Goal: Information Seeking & Learning: Learn about a topic

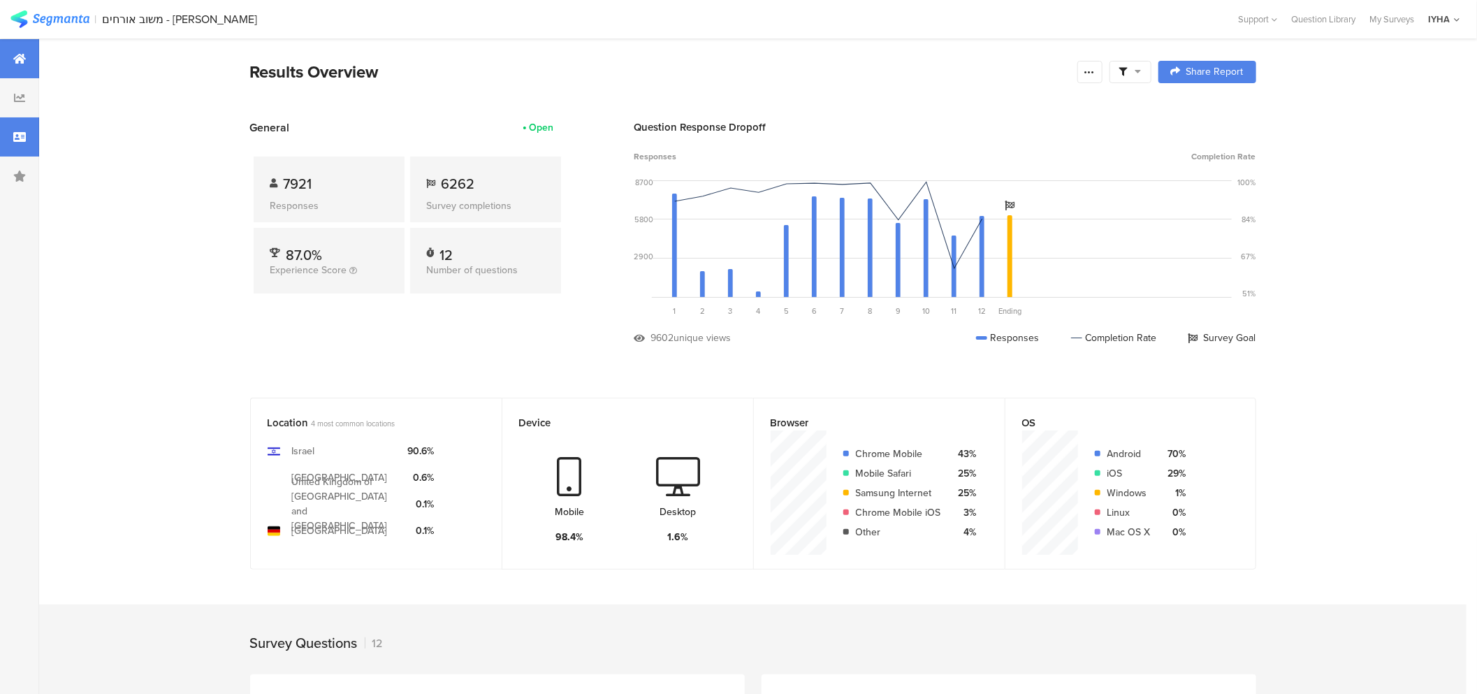
click at [17, 137] on icon at bounding box center [19, 136] width 13 height 11
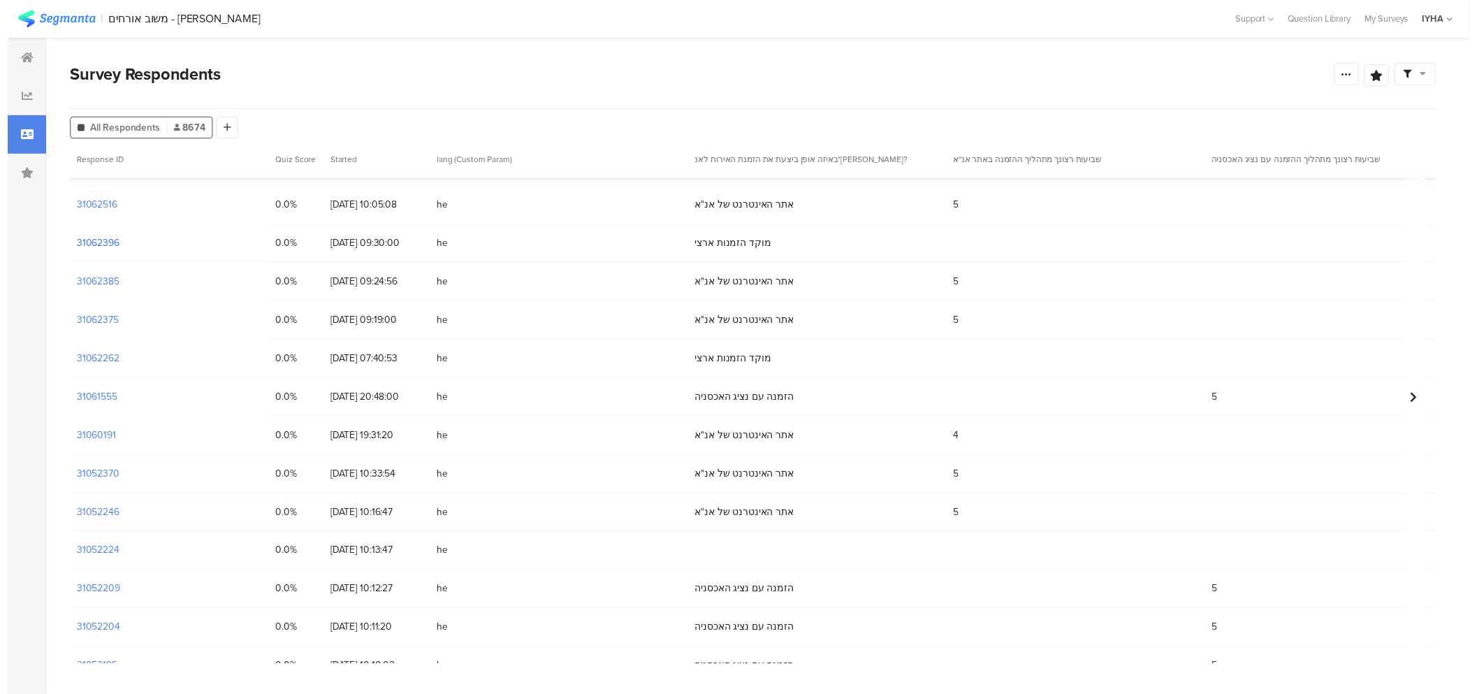
scroll to position [155, 0]
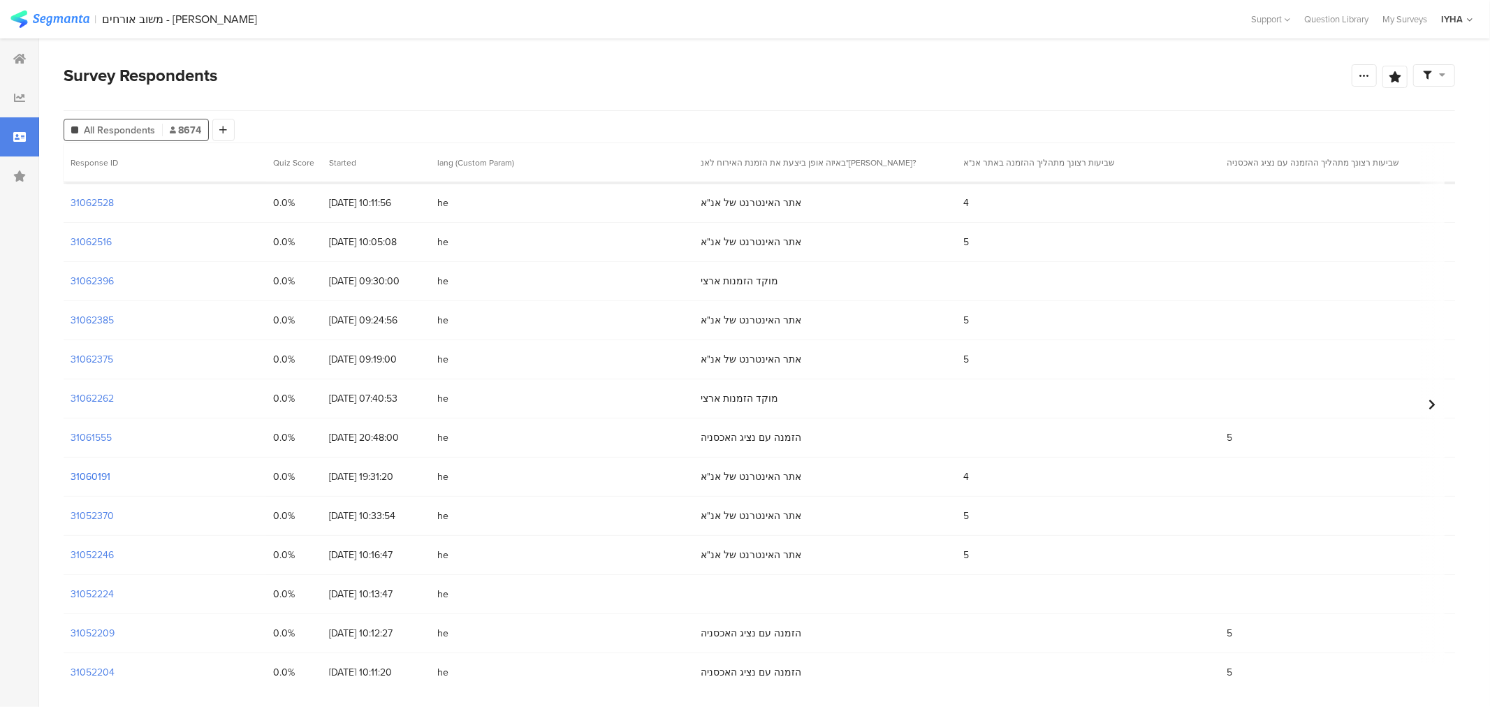
click at [98, 477] on section "31060191" at bounding box center [91, 476] width 40 height 15
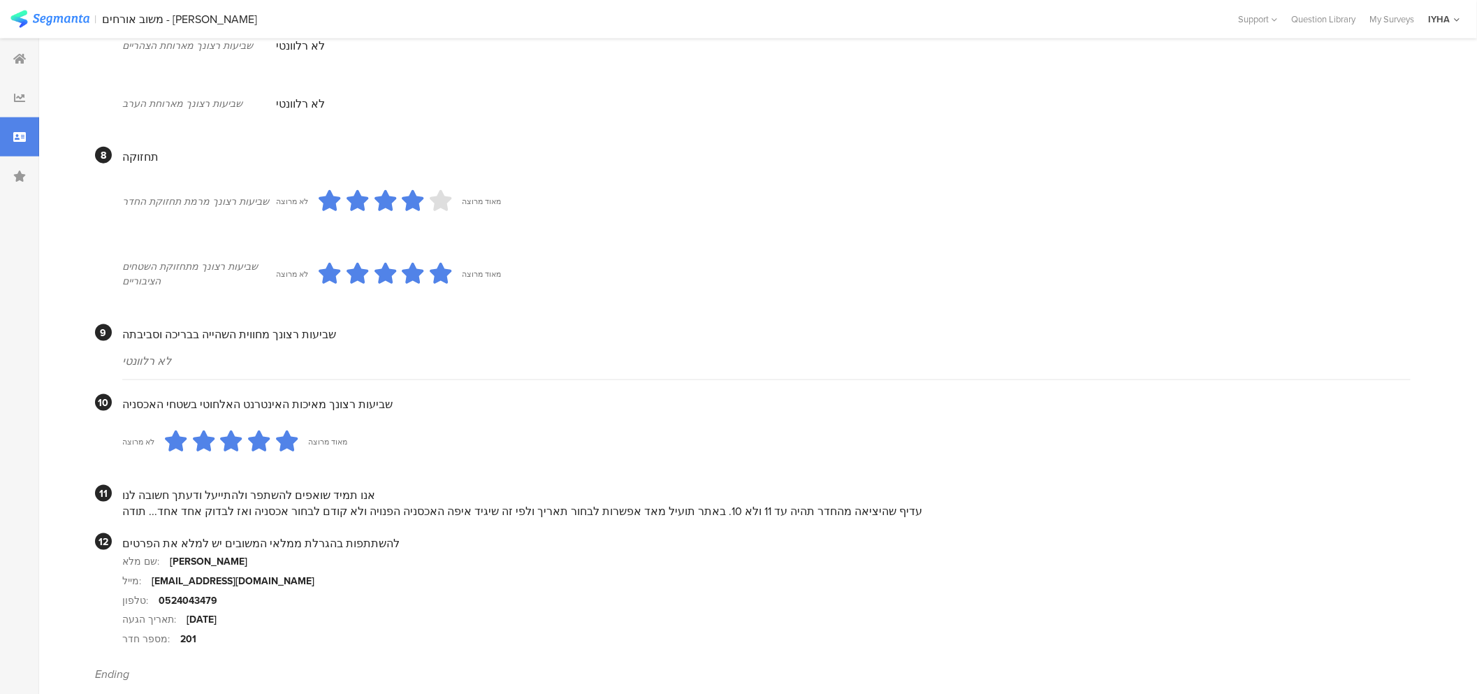
scroll to position [1106, 0]
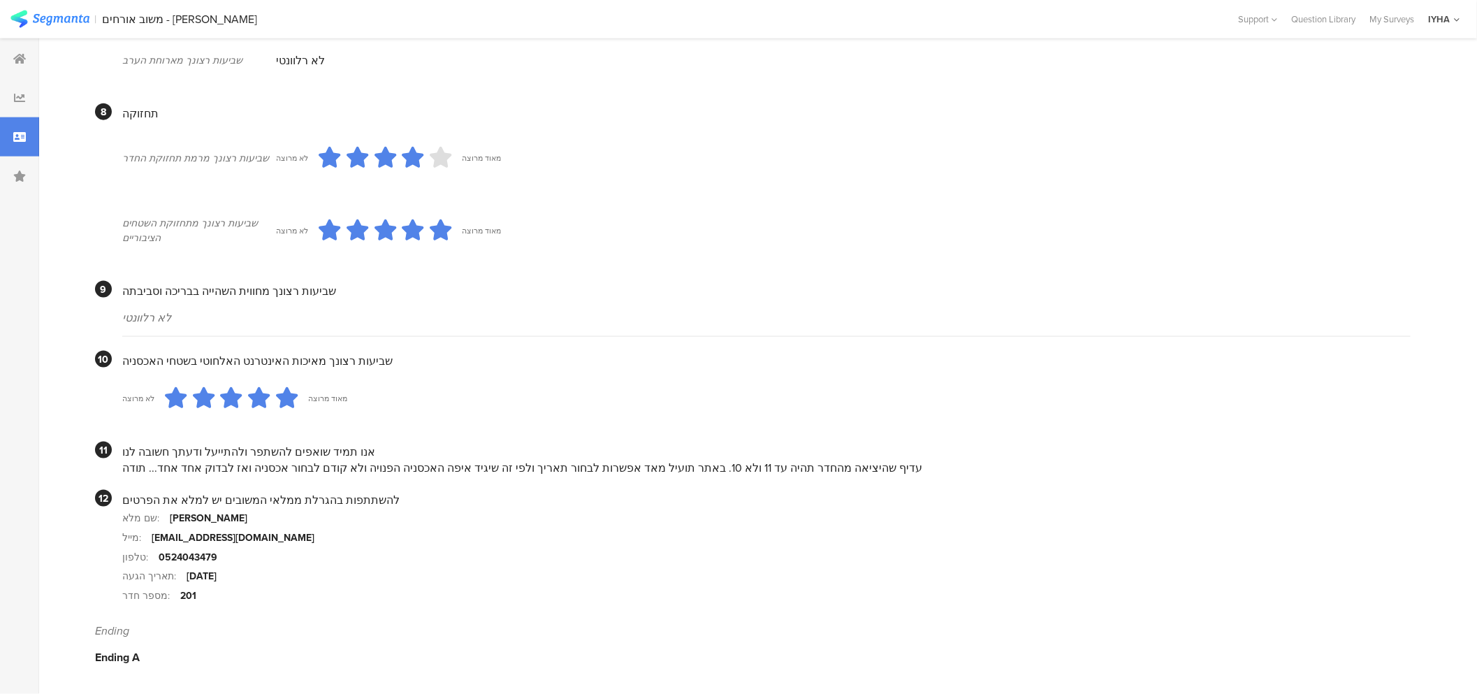
drag, startPoint x: 798, startPoint y: 469, endPoint x: 119, endPoint y: 467, distance: 678.3
click at [119, 467] on section "11 אנו תמיד שואפים להשתפר ולהתייעל ודעתך חשובה לנו עדיף שהיציאה מהחדר תהיה עד 1…" at bounding box center [752, 458] width 1315 height 34
click at [481, 508] on section "שם מלא: יצחק אהרוניאן" at bounding box center [766, 518] width 1288 height 20
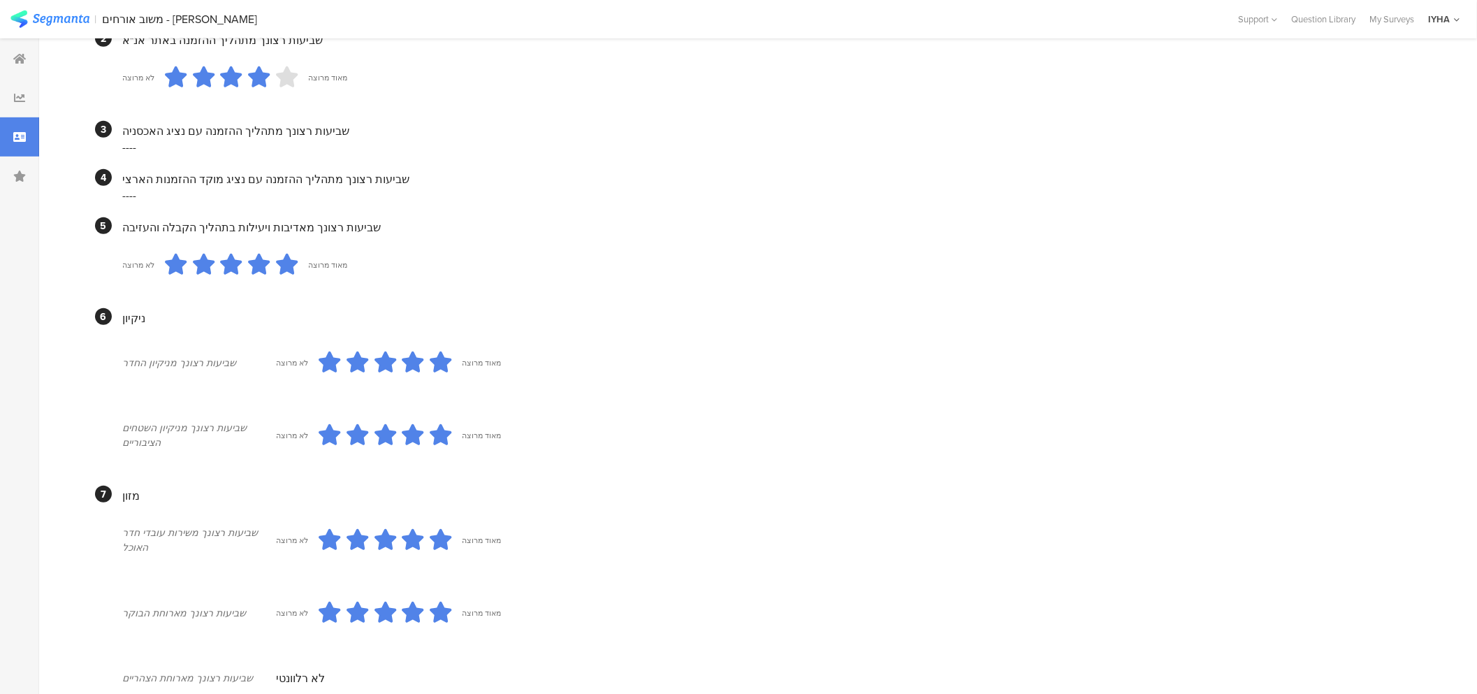
scroll to position [0, 0]
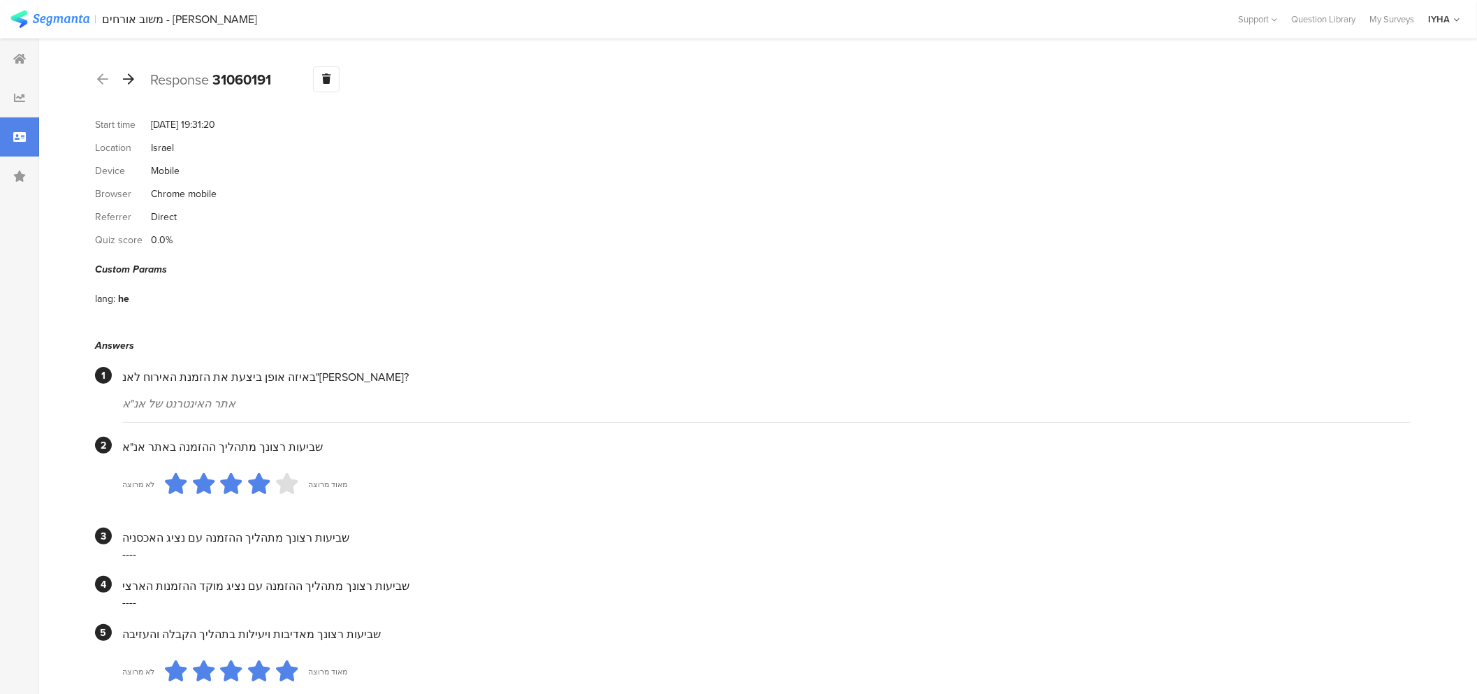
click at [130, 82] on icon at bounding box center [128, 79] width 11 height 13
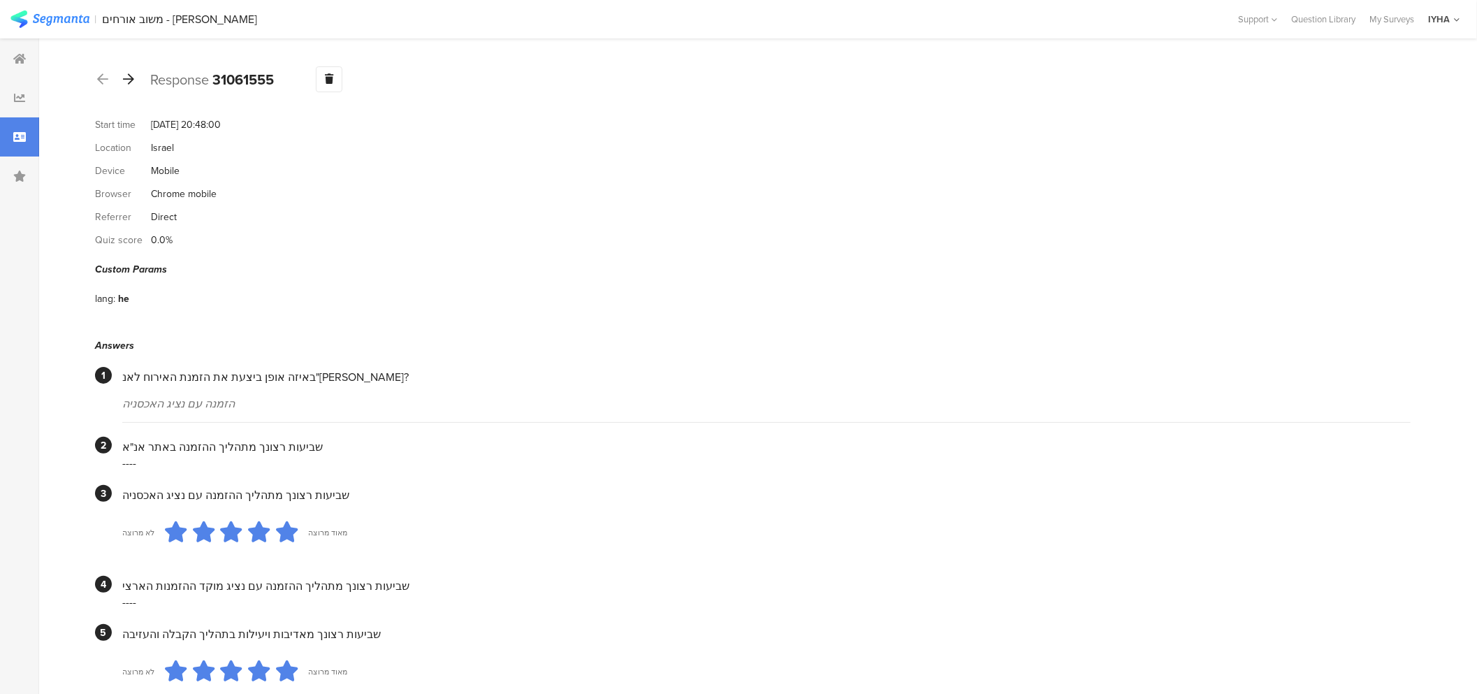
click at [131, 81] on icon at bounding box center [128, 79] width 11 height 13
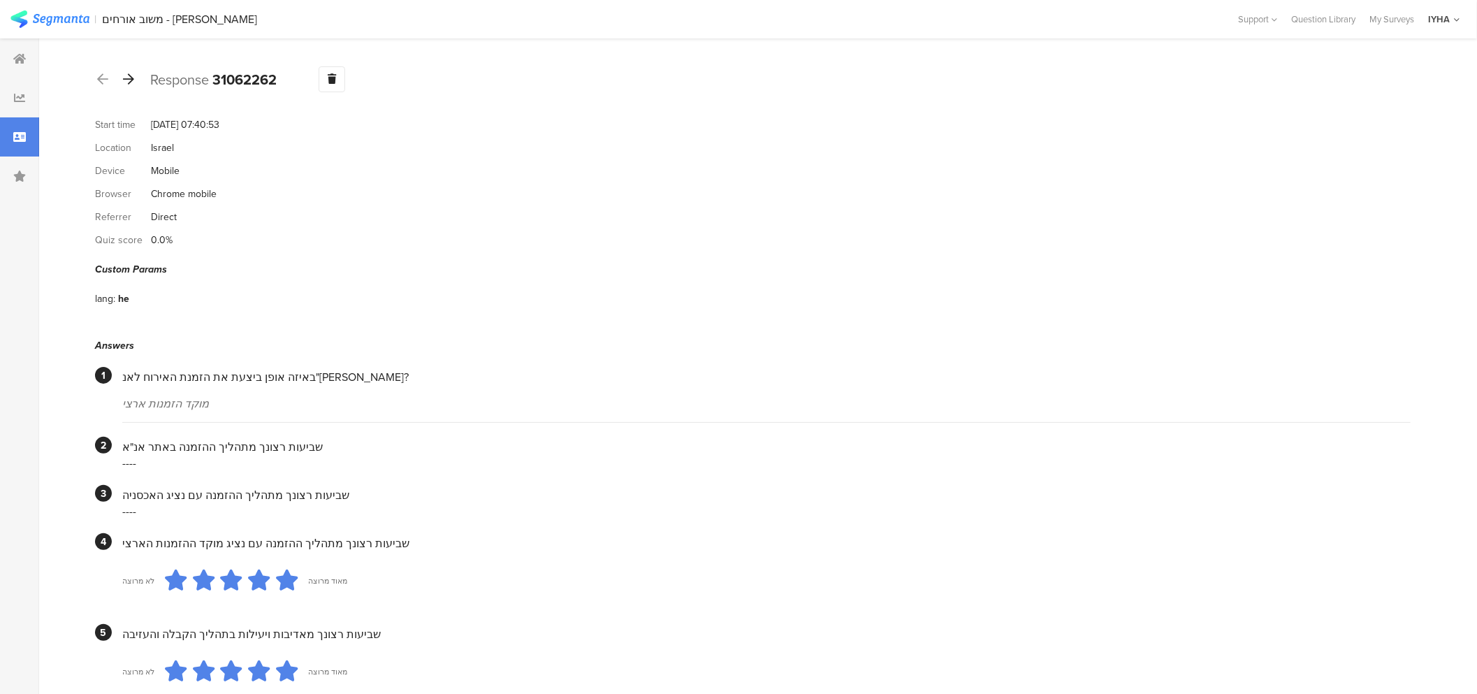
click at [128, 82] on icon at bounding box center [128, 79] width 11 height 13
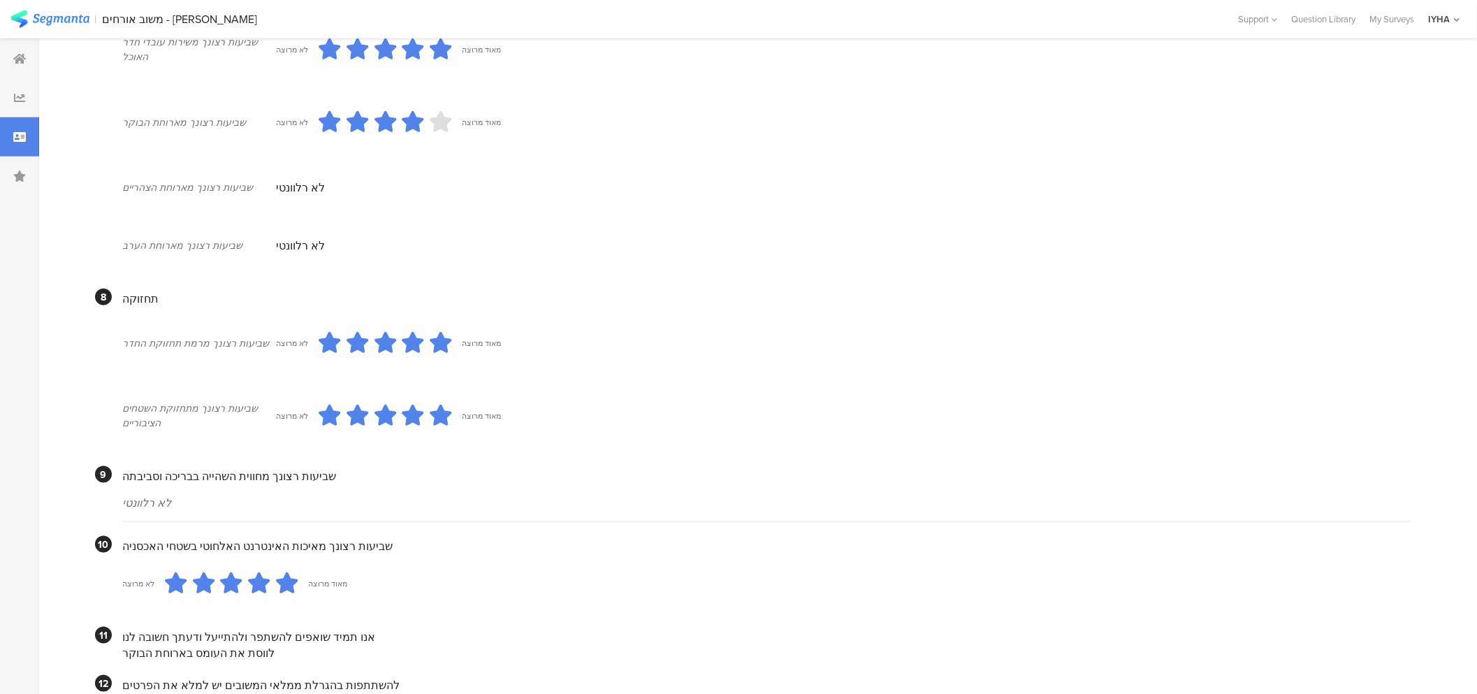
scroll to position [1144, 0]
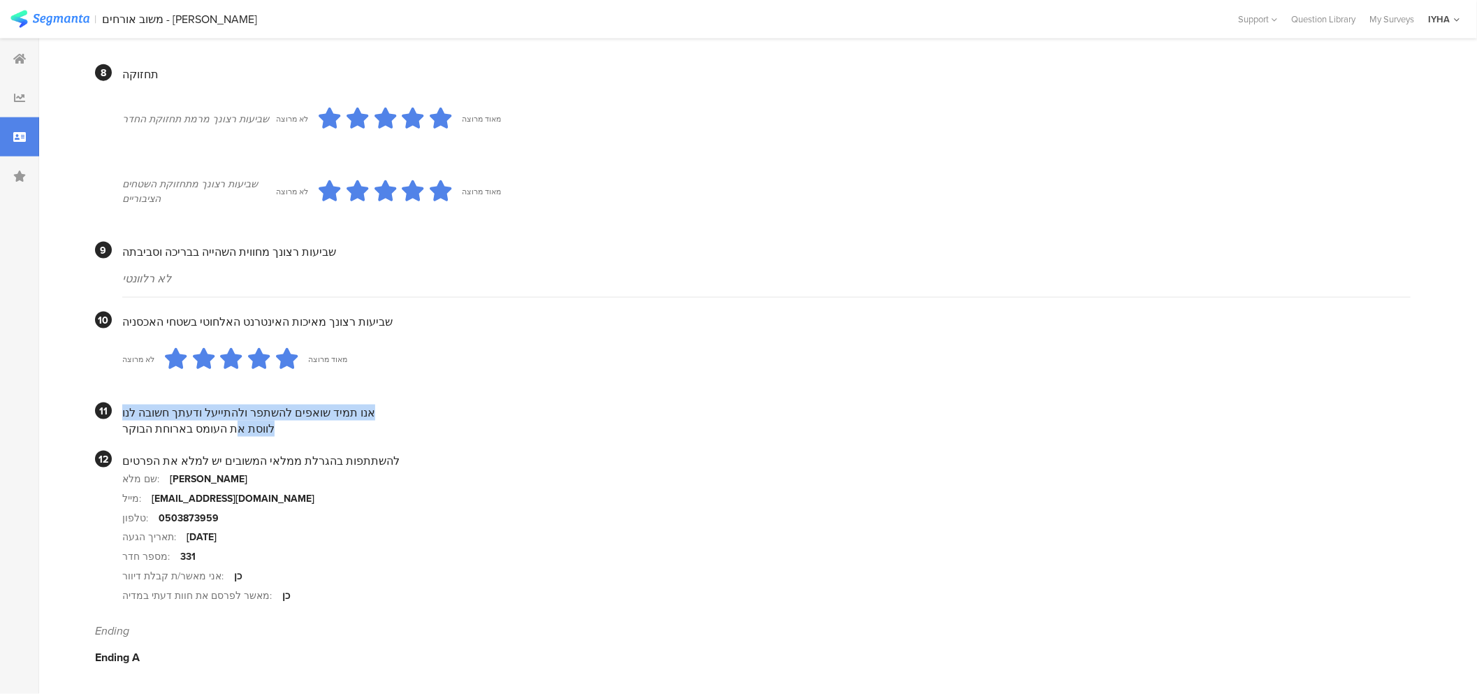
drag, startPoint x: 255, startPoint y: 420, endPoint x: 112, endPoint y: 422, distance: 142.5
click at [112, 422] on section "11 אנו תמיד שואפים להשתפר ולהתייעל ודעתך חשובה לנו לווסת את העומס בארוחת הבוקר" at bounding box center [752, 419] width 1315 height 34
drag, startPoint x: 228, startPoint y: 423, endPoint x: 141, endPoint y: 425, distance: 86.6
click at [141, 425] on div "לווסת את העומס בארוחת הבוקר" at bounding box center [766, 429] width 1288 height 16
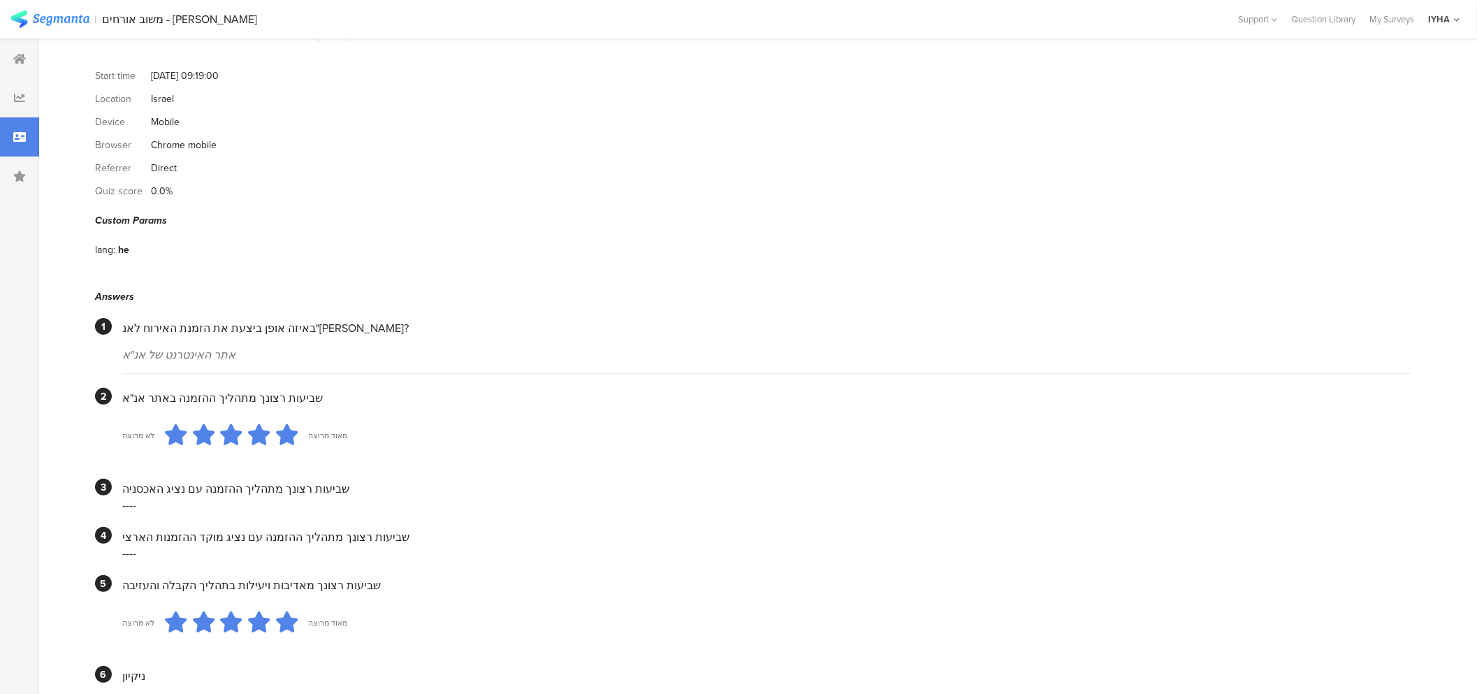
scroll to position [0, 0]
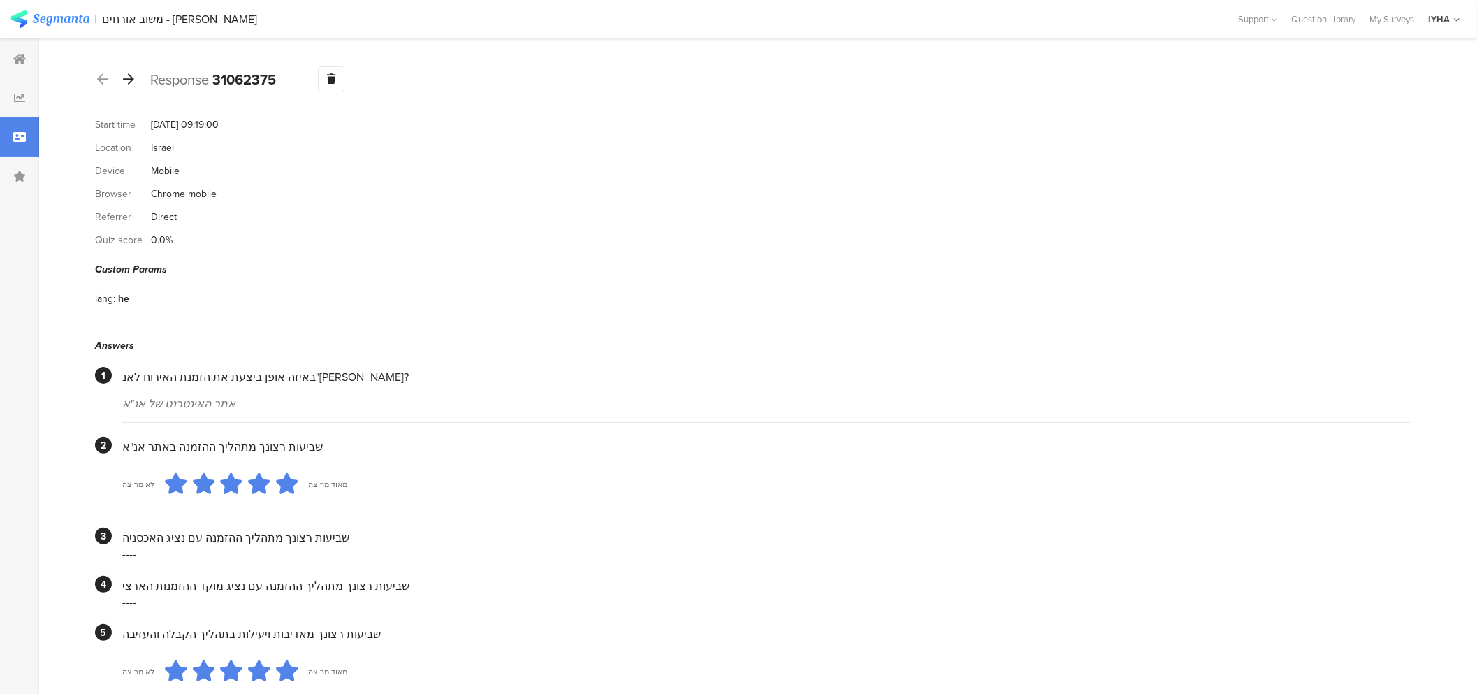
click at [131, 80] on icon at bounding box center [128, 79] width 11 height 13
click at [129, 71] on div at bounding box center [128, 79] width 15 height 22
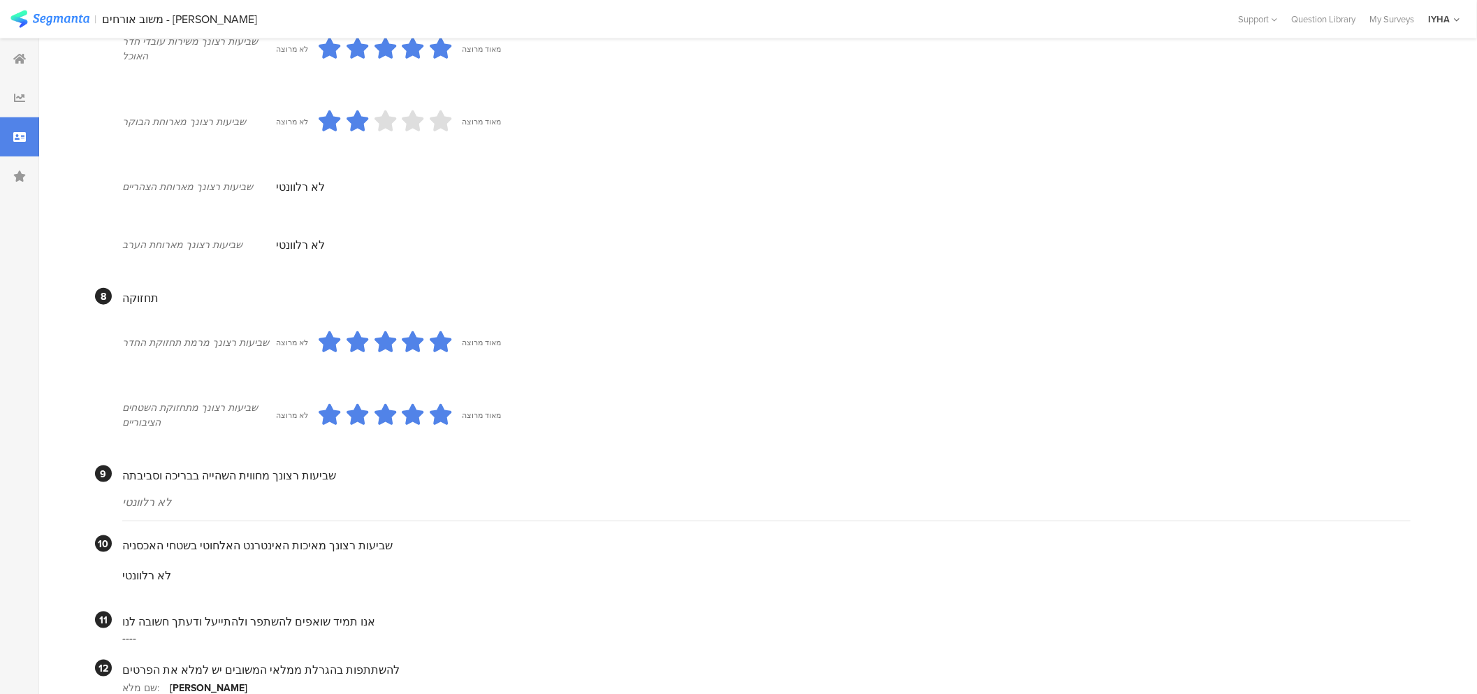
scroll to position [640, 0]
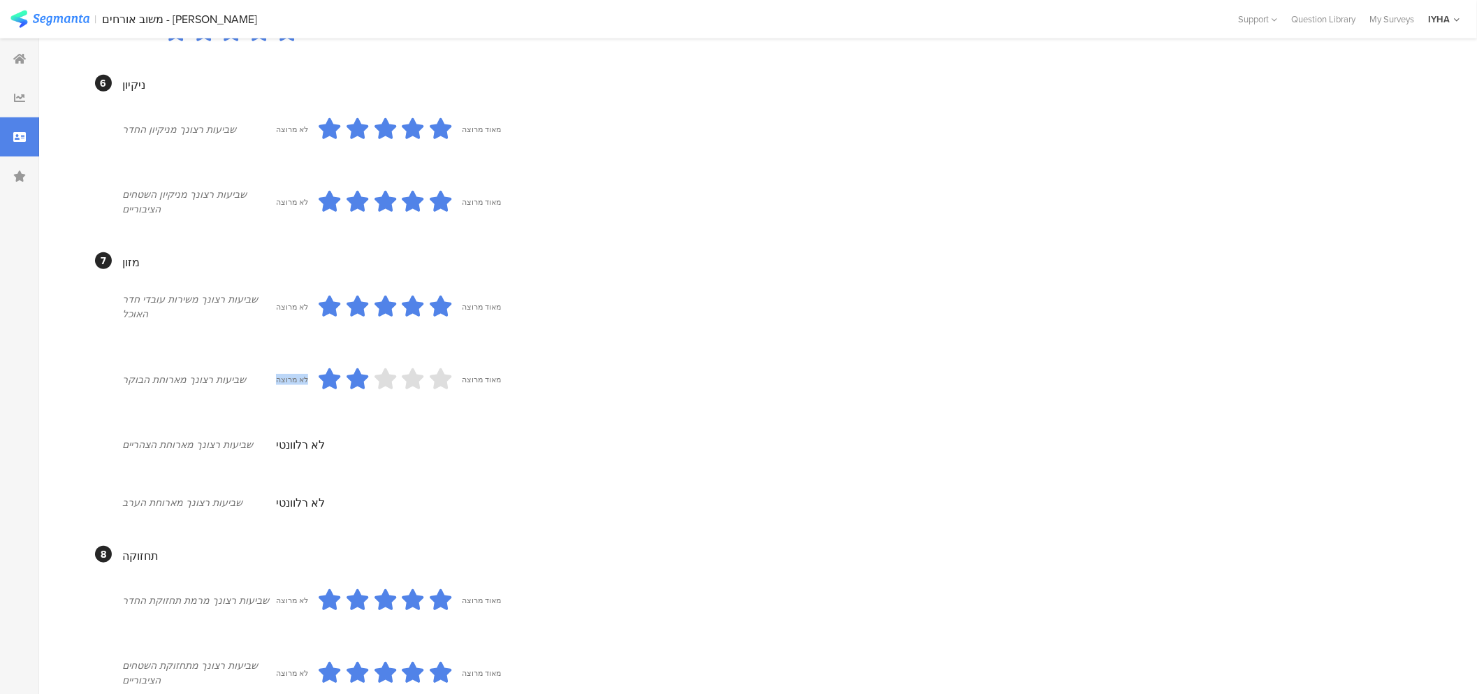
drag, startPoint x: 380, startPoint y: 390, endPoint x: 268, endPoint y: 391, distance: 112.5
click at [268, 391] on div "שביעות רצונך מארוחת הבוקר לא מרוצה מאוד מרוצה" at bounding box center [766, 379] width 1288 height 73
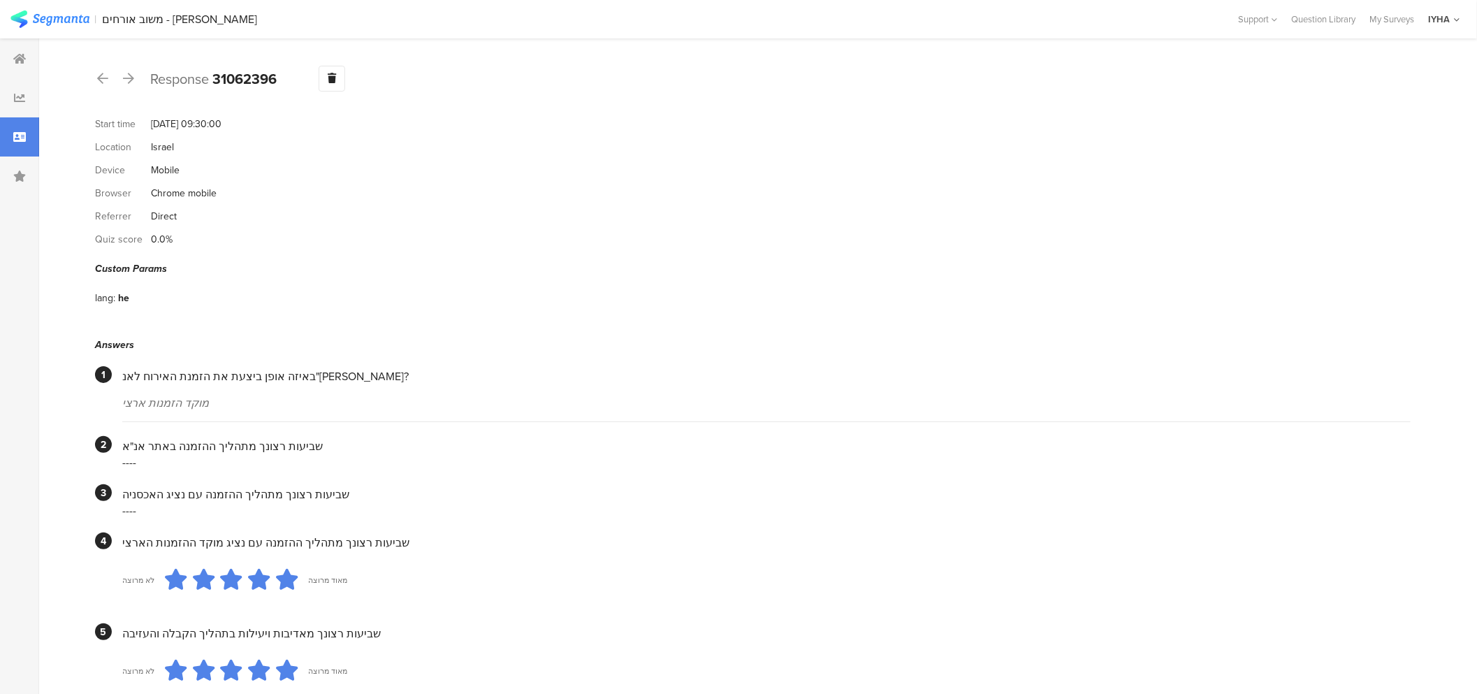
scroll to position [0, 0]
click at [124, 78] on icon at bounding box center [128, 79] width 11 height 13
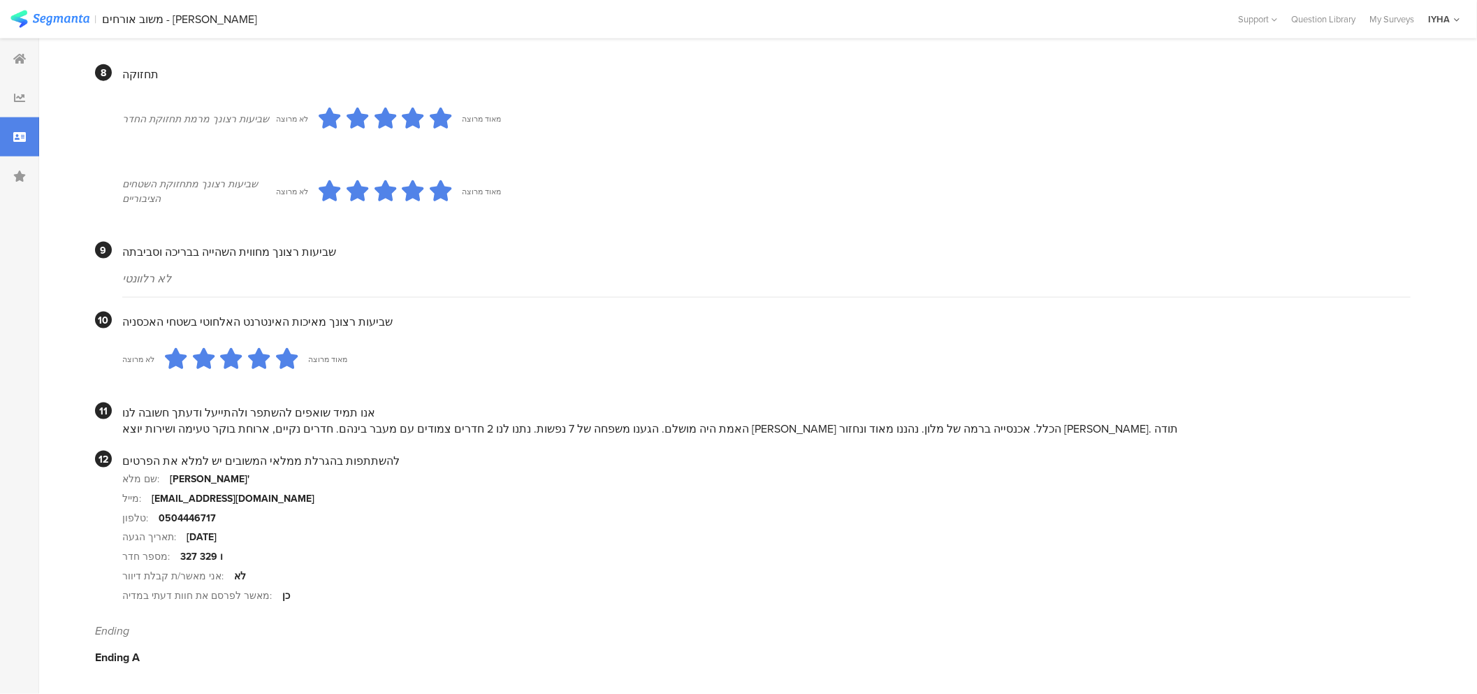
scroll to position [1144, 0]
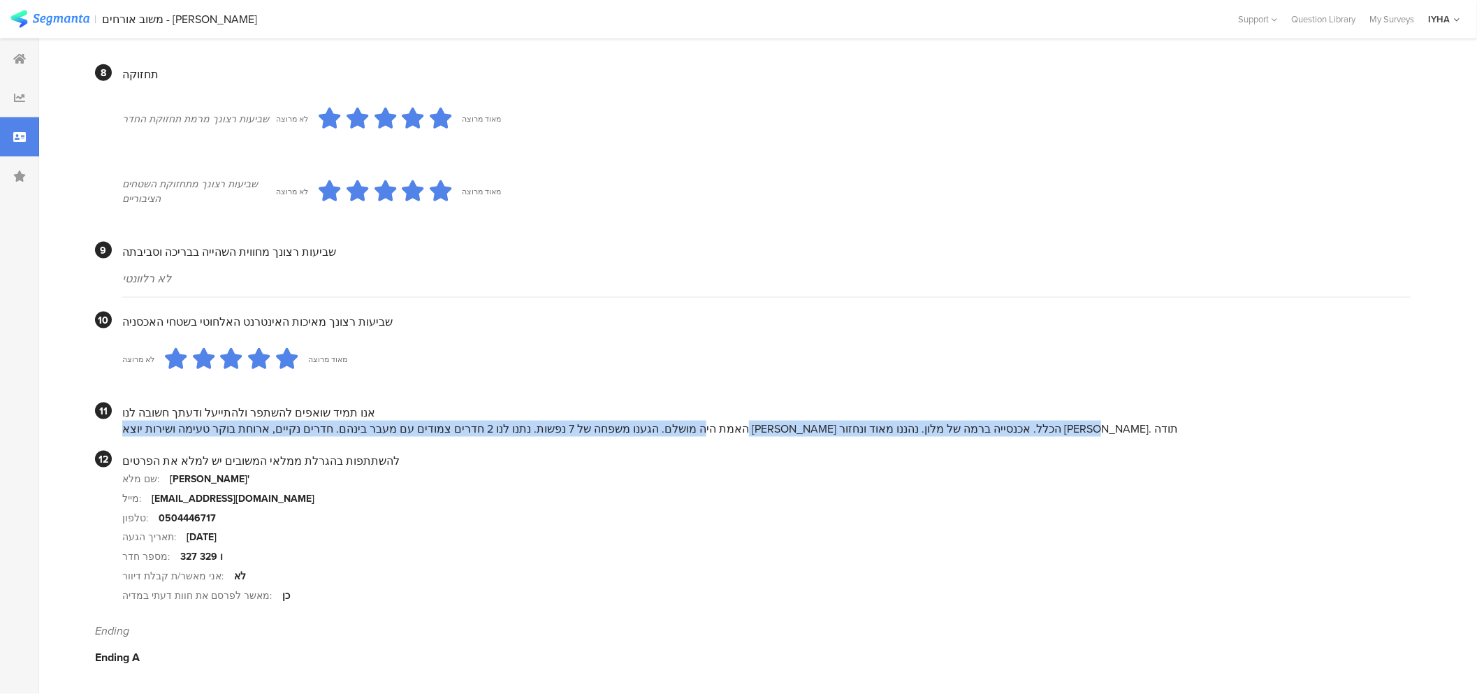
drag, startPoint x: 965, startPoint y: 425, endPoint x: 163, endPoint y: 374, distance: 802.9
click at [110, 422] on section "11 אנו תמיד שואפים להשתפר ולהתייעל ודעתך חשובה לנו האמת היה מושלם. הגענו משפחה …" at bounding box center [752, 419] width 1315 height 34
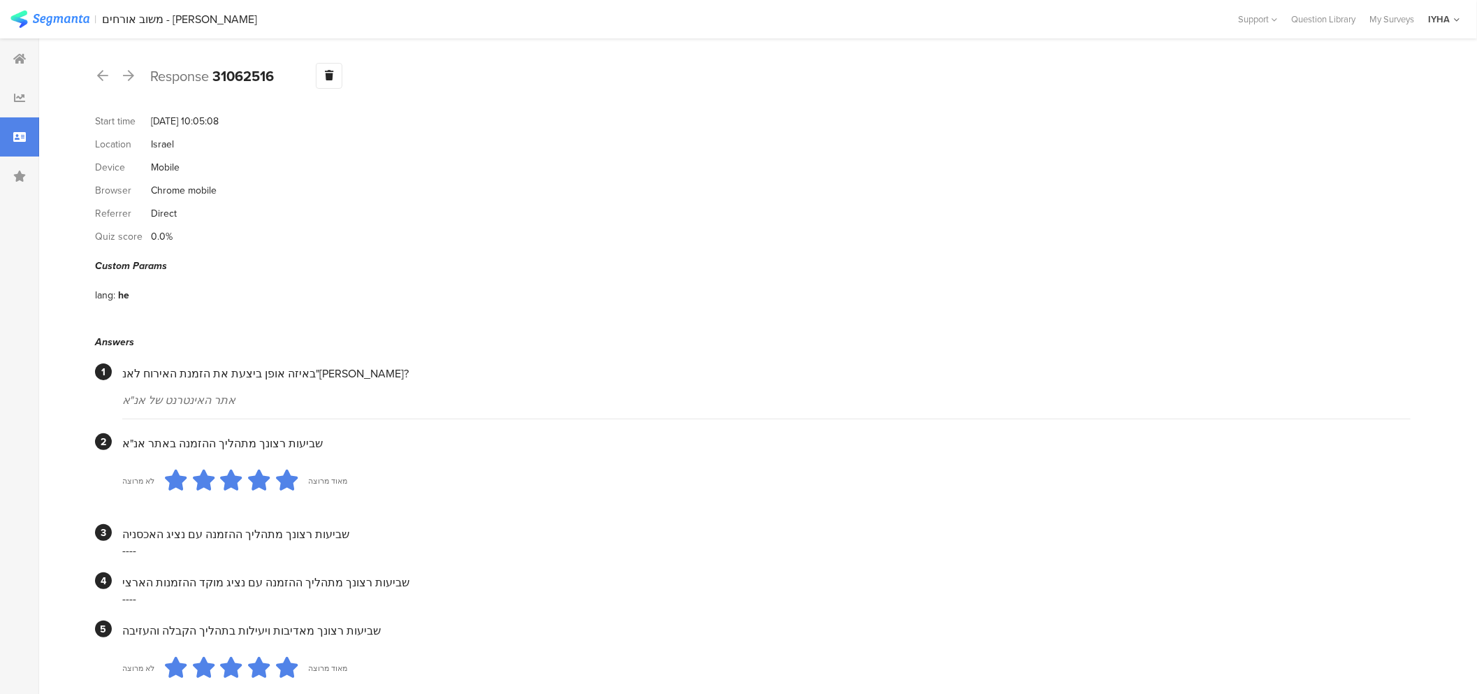
scroll to position [0, 0]
click at [129, 82] on icon at bounding box center [128, 79] width 11 height 13
click at [129, 78] on icon at bounding box center [128, 79] width 11 height 13
click at [133, 85] on div at bounding box center [128, 79] width 15 height 22
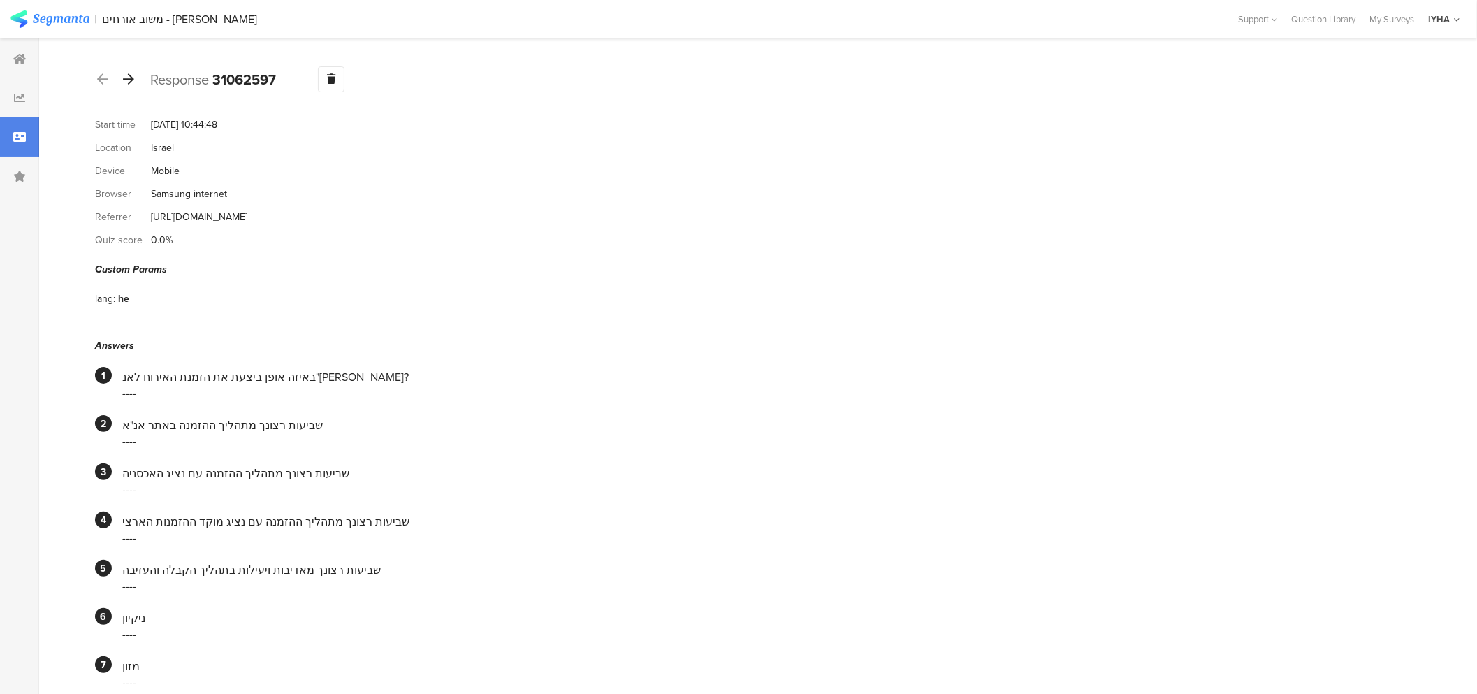
click at [130, 80] on icon at bounding box center [128, 79] width 11 height 13
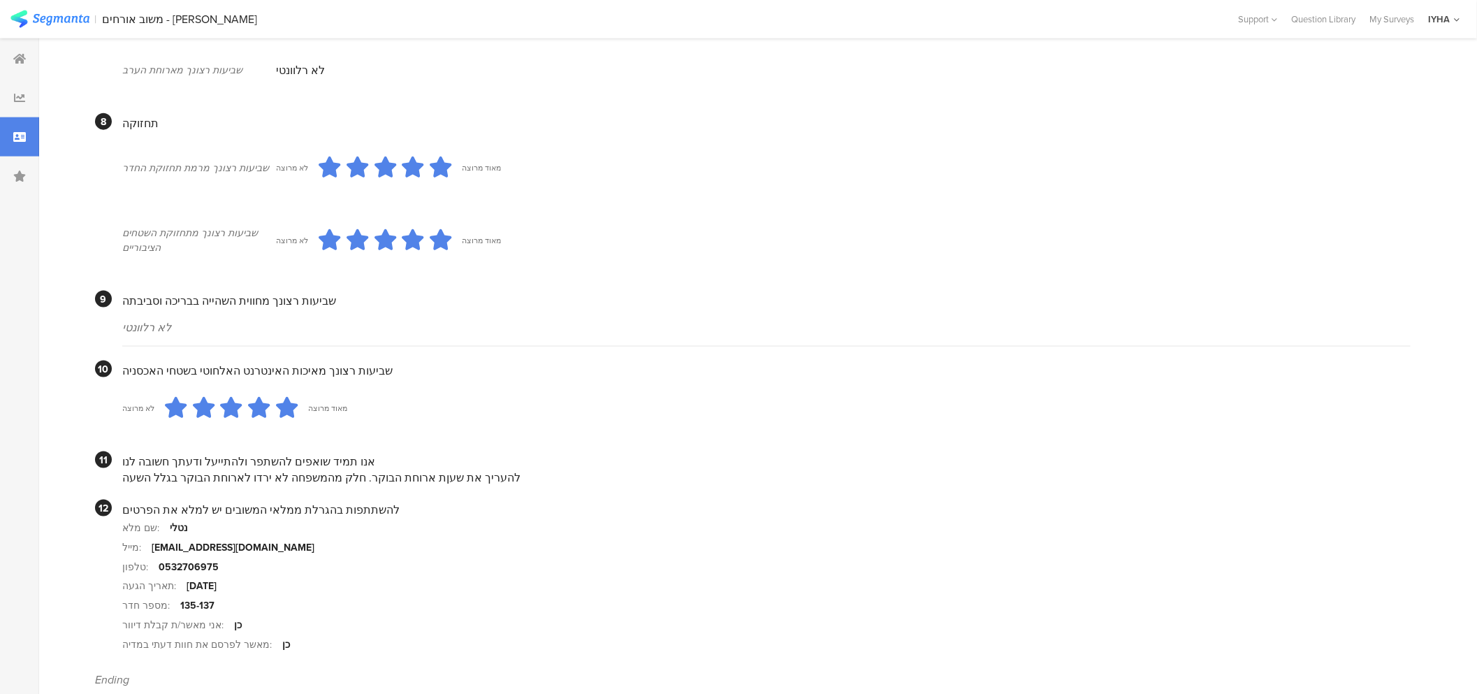
scroll to position [1106, 0]
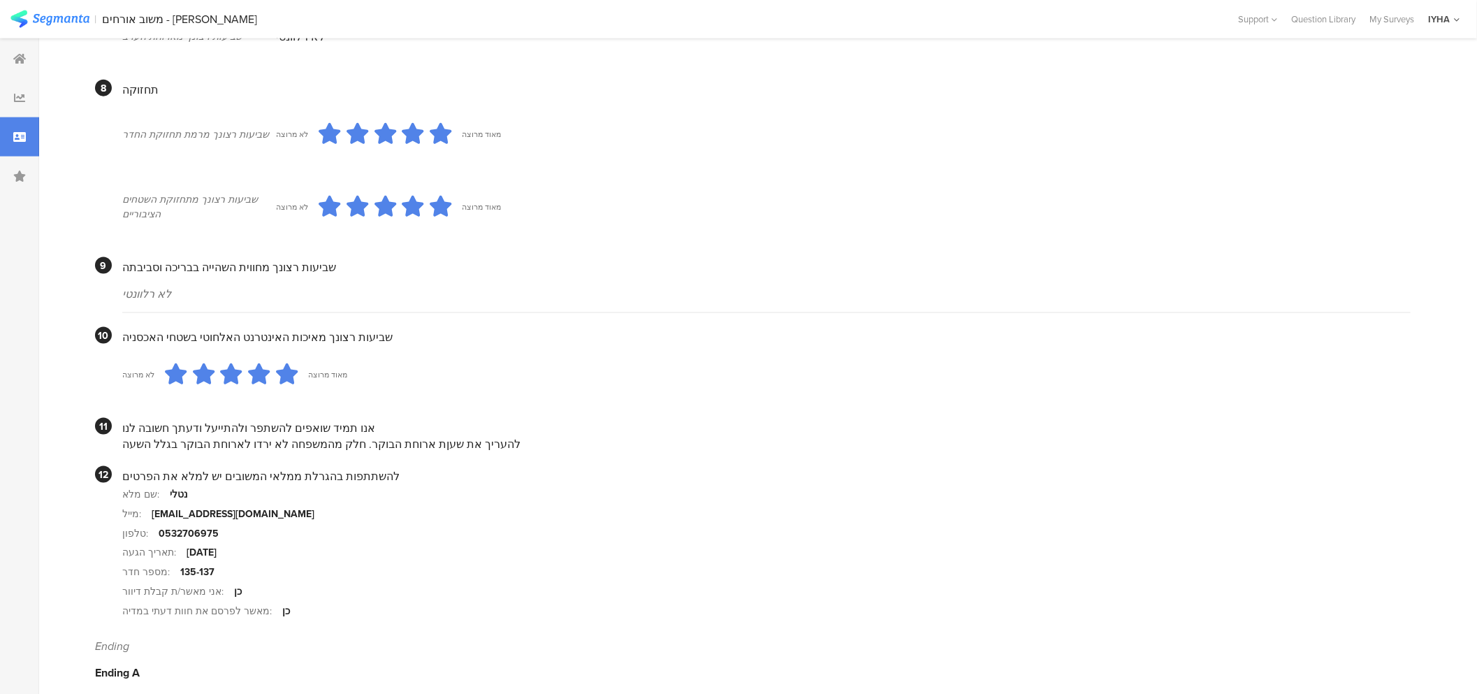
drag, startPoint x: 459, startPoint y: 469, endPoint x: 143, endPoint y: 457, distance: 316.7
click at [143, 452] on div "להעריך את שעןת ארוחת הבוקר. חלק מהמשפחה לא ירדו לארוחת הבוקר בגלל השעה" at bounding box center [766, 444] width 1288 height 16
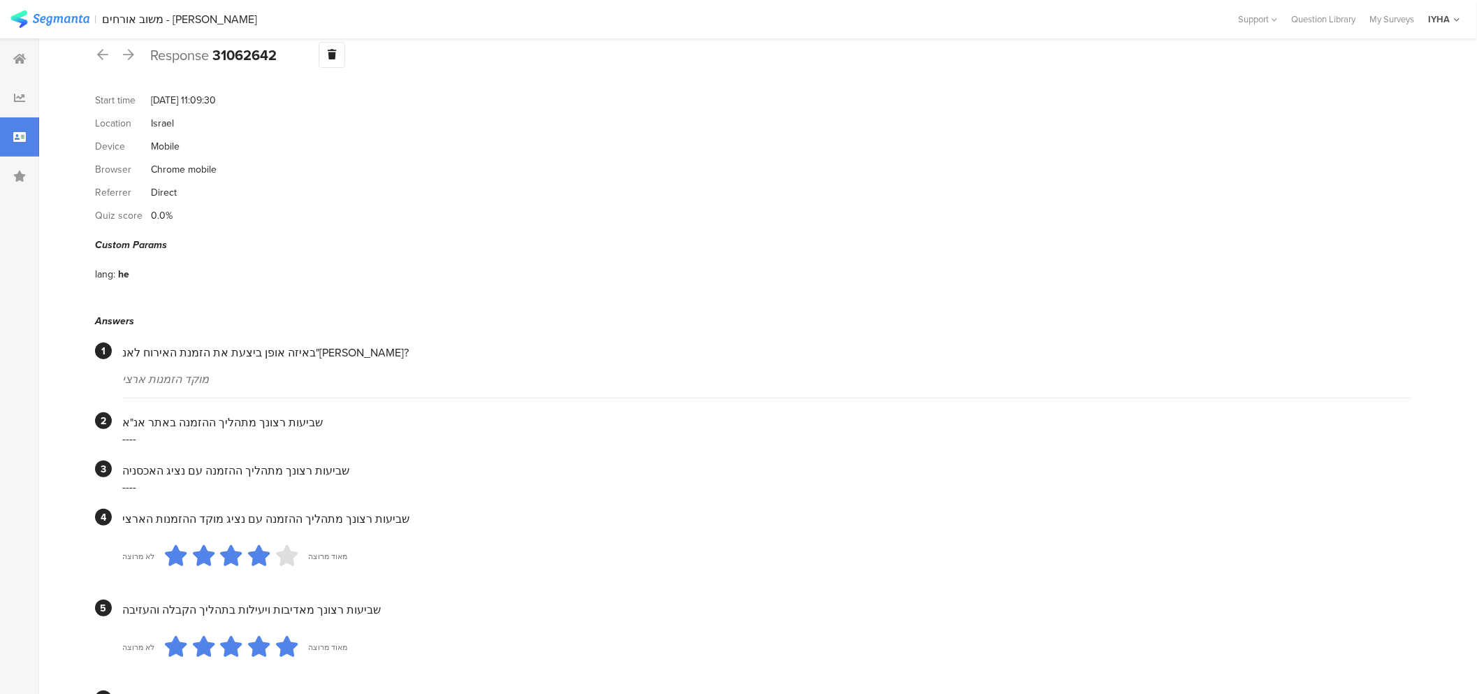
scroll to position [0, 0]
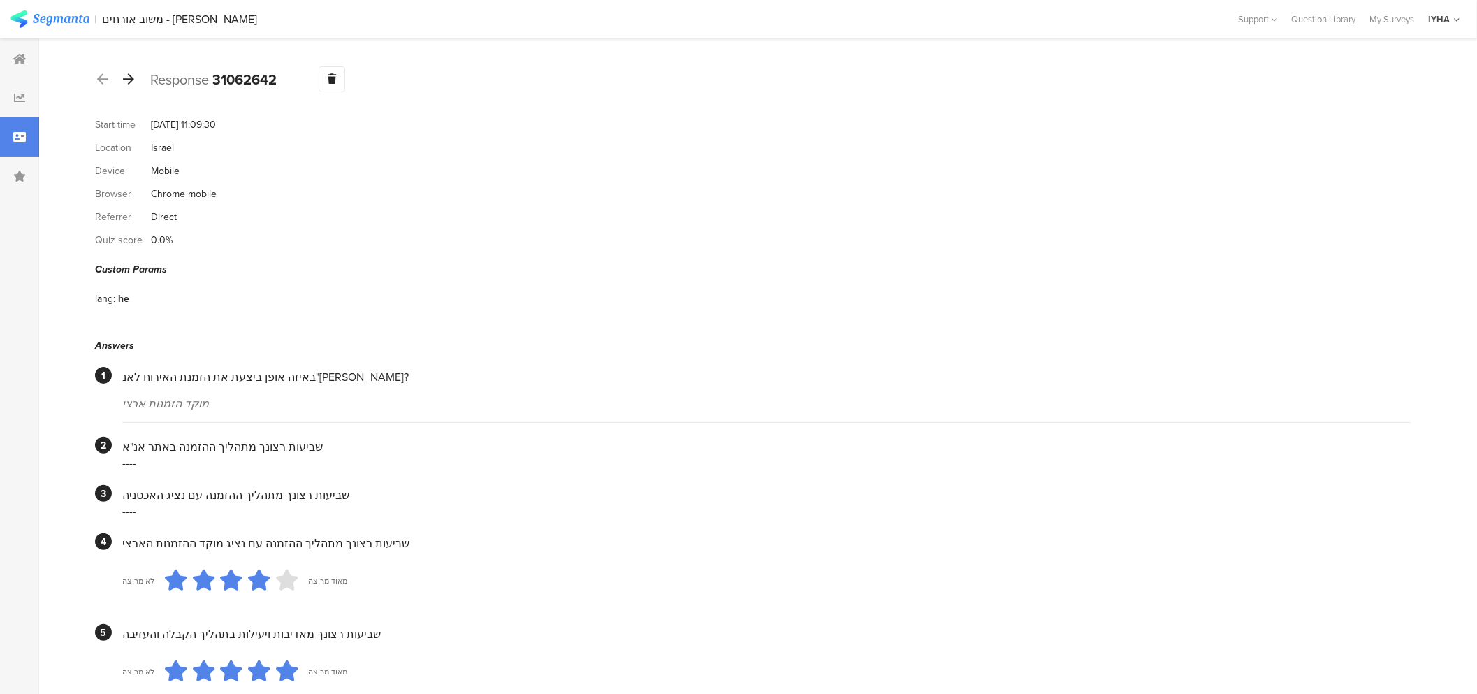
click at [129, 79] on icon at bounding box center [128, 79] width 11 height 13
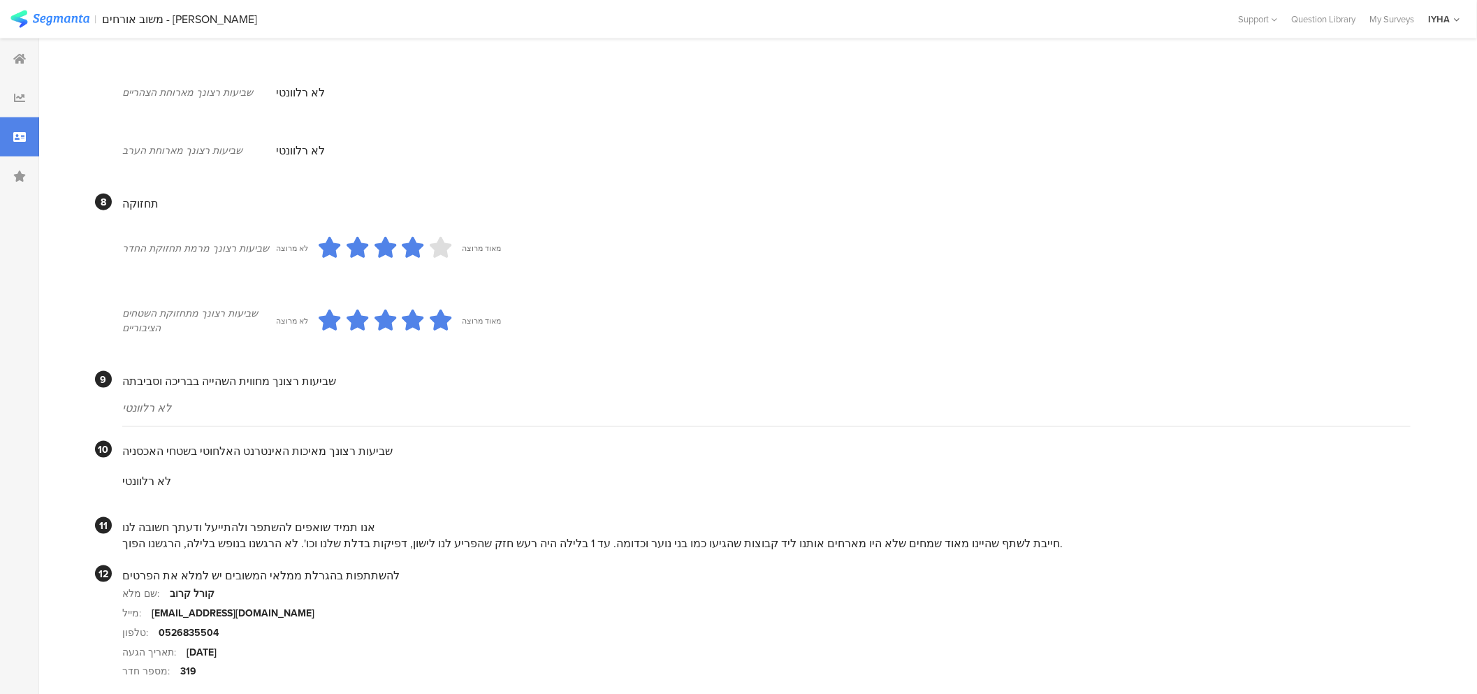
scroll to position [1092, 0]
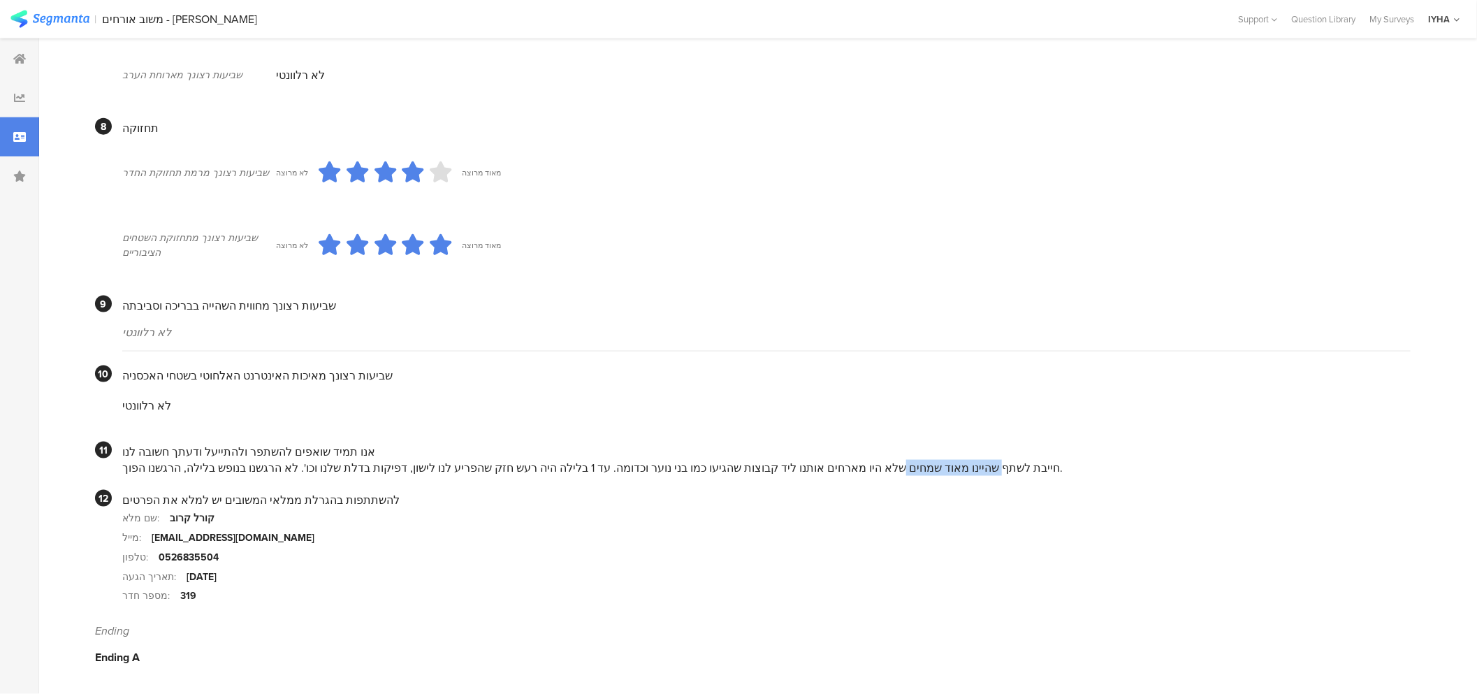
drag, startPoint x: 974, startPoint y: 465, endPoint x: 878, endPoint y: 465, distance: 96.4
click at [878, 465] on div "חייבת לשתף שהיינו מאוד שמחים שלא היו מארחים אותנו ליד קבוצות שהגיעו כמו בני נוע…" at bounding box center [766, 468] width 1288 height 16
click at [947, 498] on div "להשתתפות בהגרלת ממלאי המשובים יש למלא את הפרטים" at bounding box center [766, 500] width 1288 height 16
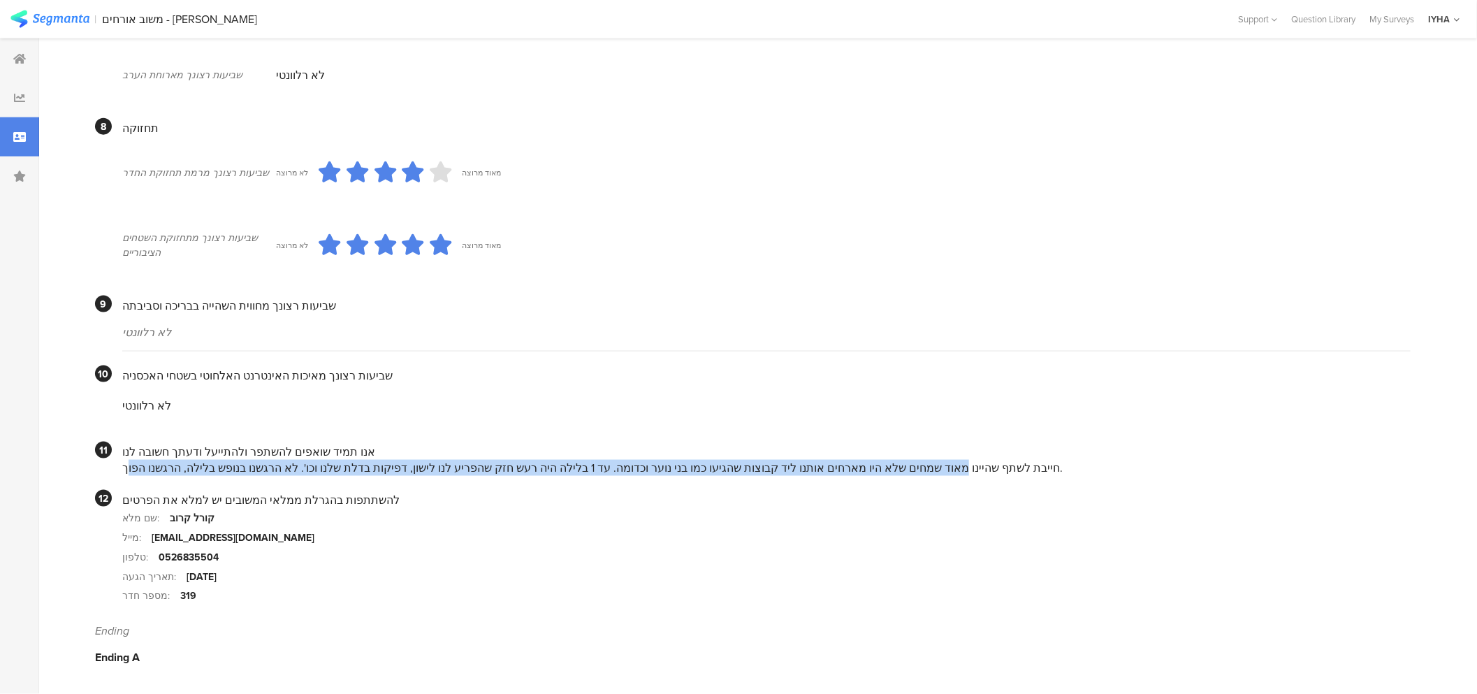
drag, startPoint x: 926, startPoint y: 468, endPoint x: 148, endPoint y: 465, distance: 778.2
click at [148, 465] on div "חייבת לשתף שהיינו מאוד שמחים שלא היו מארחים אותנו ליד קבוצות שהגיעו כמו בני נוע…" at bounding box center [766, 468] width 1288 height 16
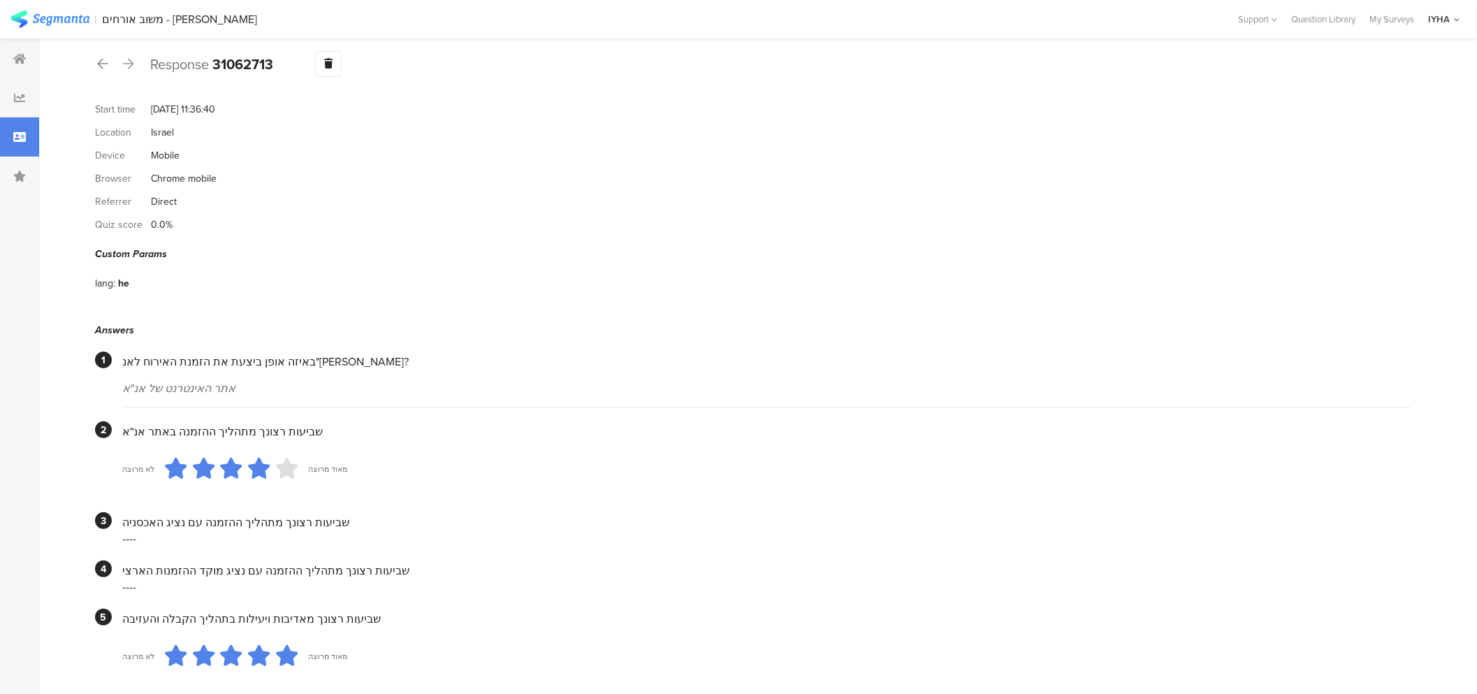
scroll to position [0, 0]
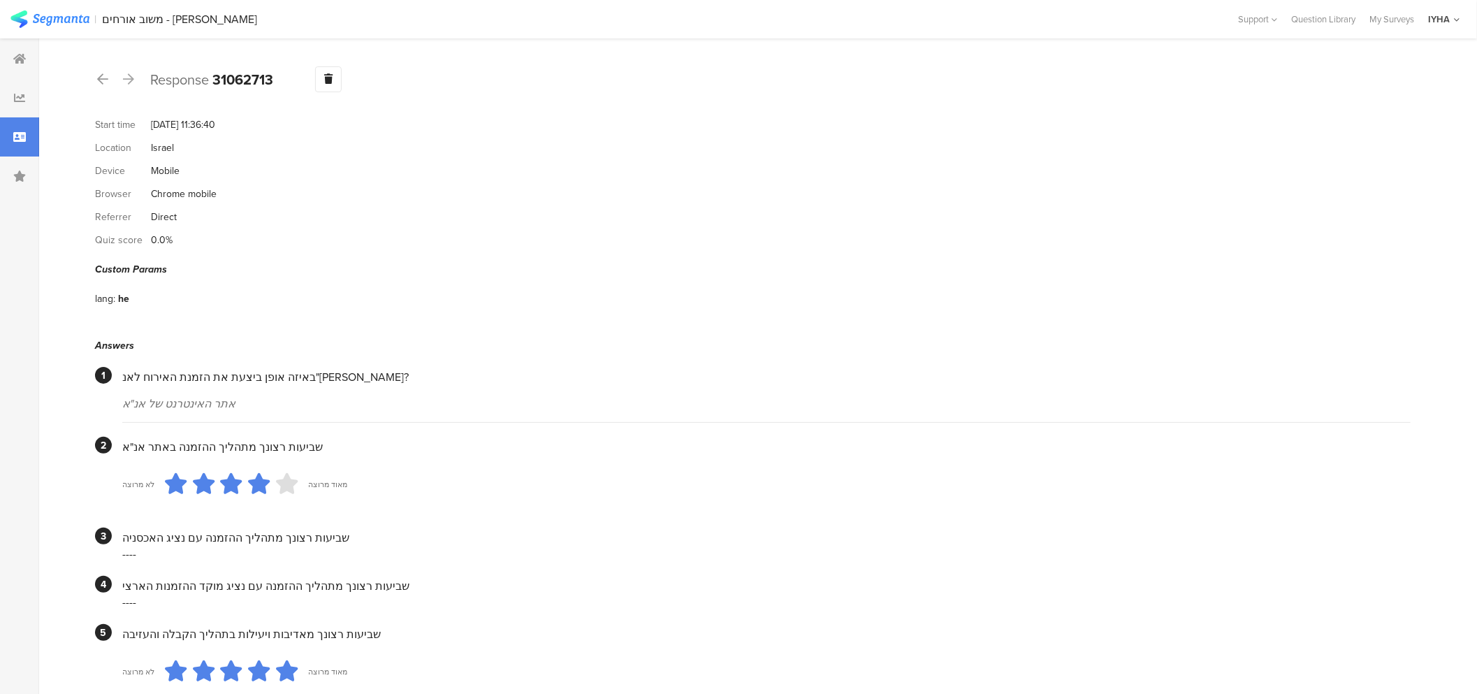
click at [127, 80] on icon at bounding box center [128, 79] width 11 height 13
click at [126, 78] on icon at bounding box center [128, 79] width 11 height 13
